Goal: Contribute content

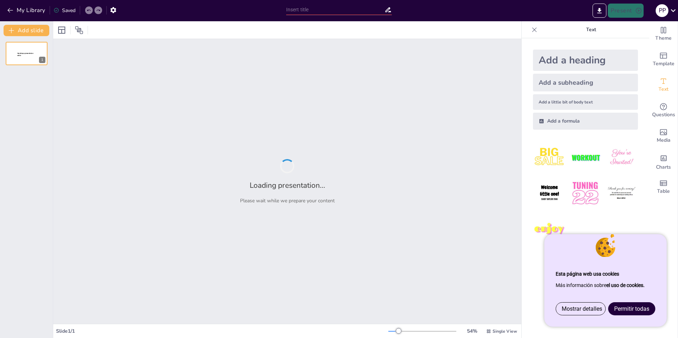
type input "[PERSON_NAME] y su Teorema: Cuando los Triángulos Tienen Más Drama que una Tele…"
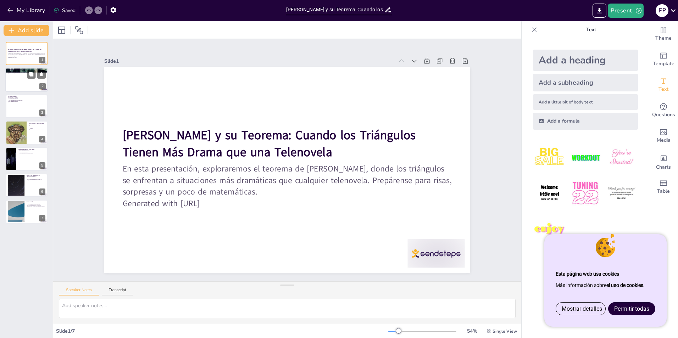
click at [13, 85] on div at bounding box center [26, 80] width 43 height 24
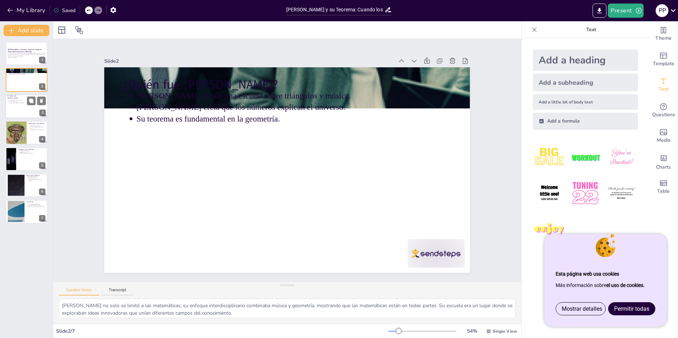
click at [18, 105] on div at bounding box center [26, 106] width 43 height 24
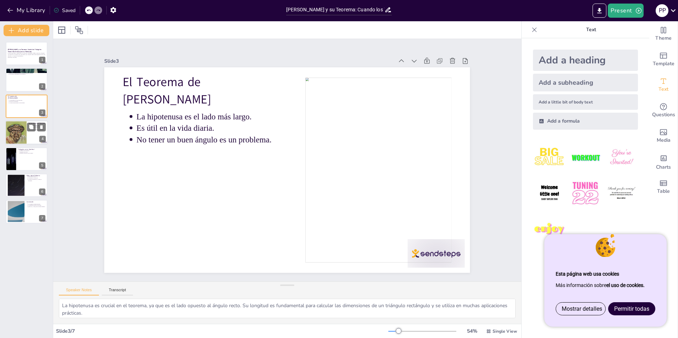
click at [16, 139] on div at bounding box center [15, 133] width 21 height 30
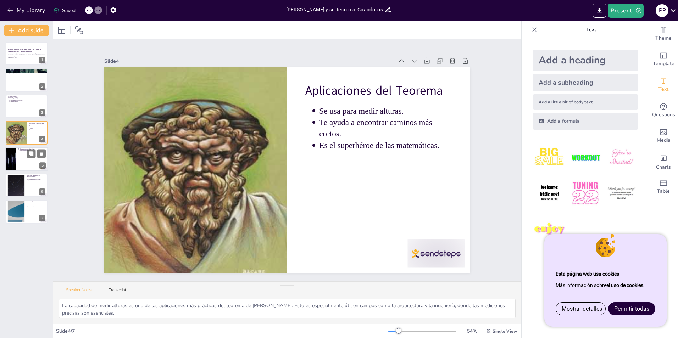
click at [13, 168] on div at bounding box center [10, 159] width 43 height 24
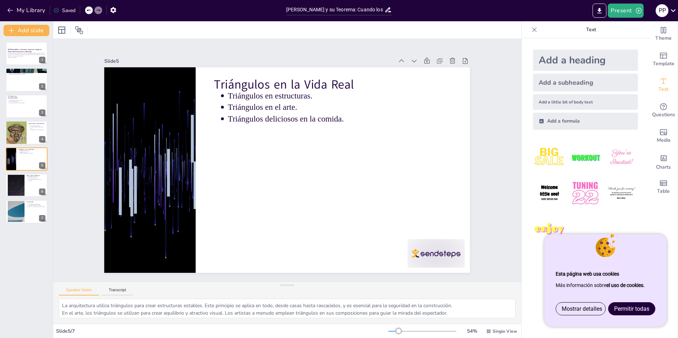
click at [14, 200] on div "[PERSON_NAME] y su Teorema: Cuando los Triángulos Tienen Más Drama que una Tele…" at bounding box center [26, 133] width 53 height 182
click at [14, 218] on div at bounding box center [16, 212] width 38 height 22
type textarea "Cada triángulo que encontramos tiene su propia historia que contar, lo que hace…"
